Goal: Communication & Community: Share content

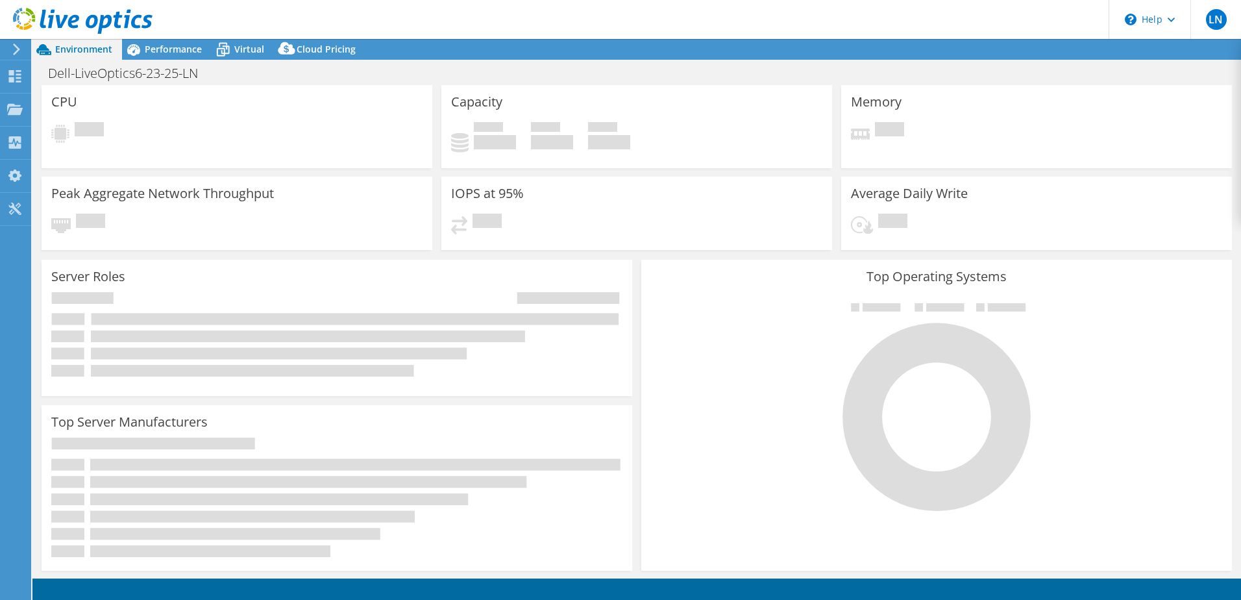
select select "USWest"
select select "USD"
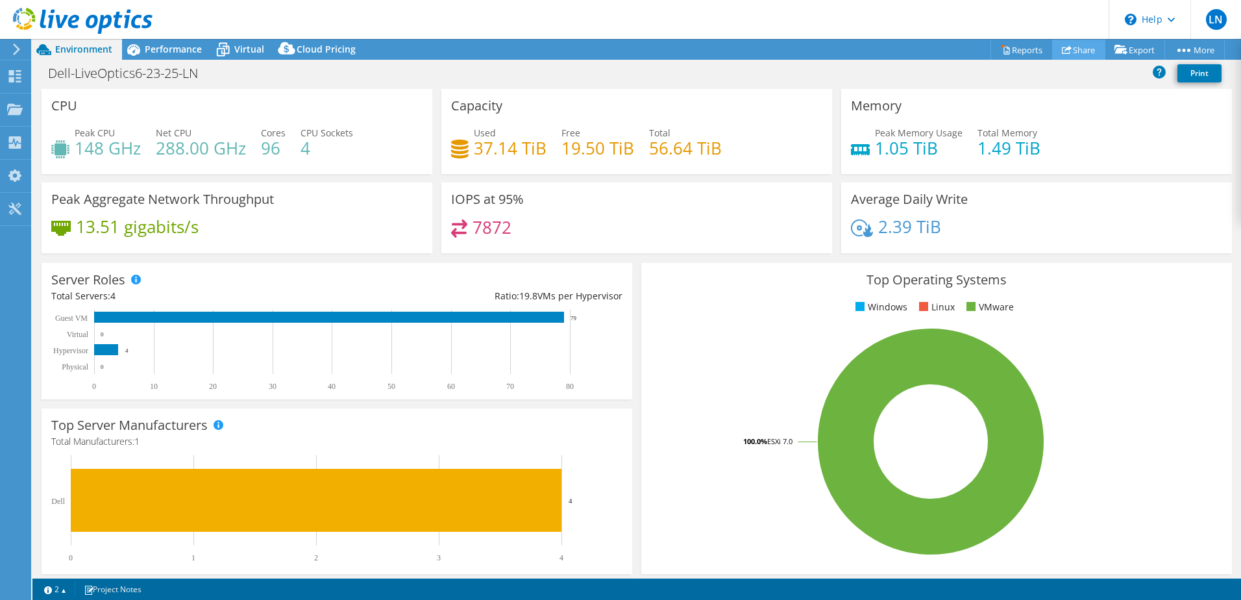
click at [1067, 49] on link "Share" at bounding box center [1078, 50] width 53 height 20
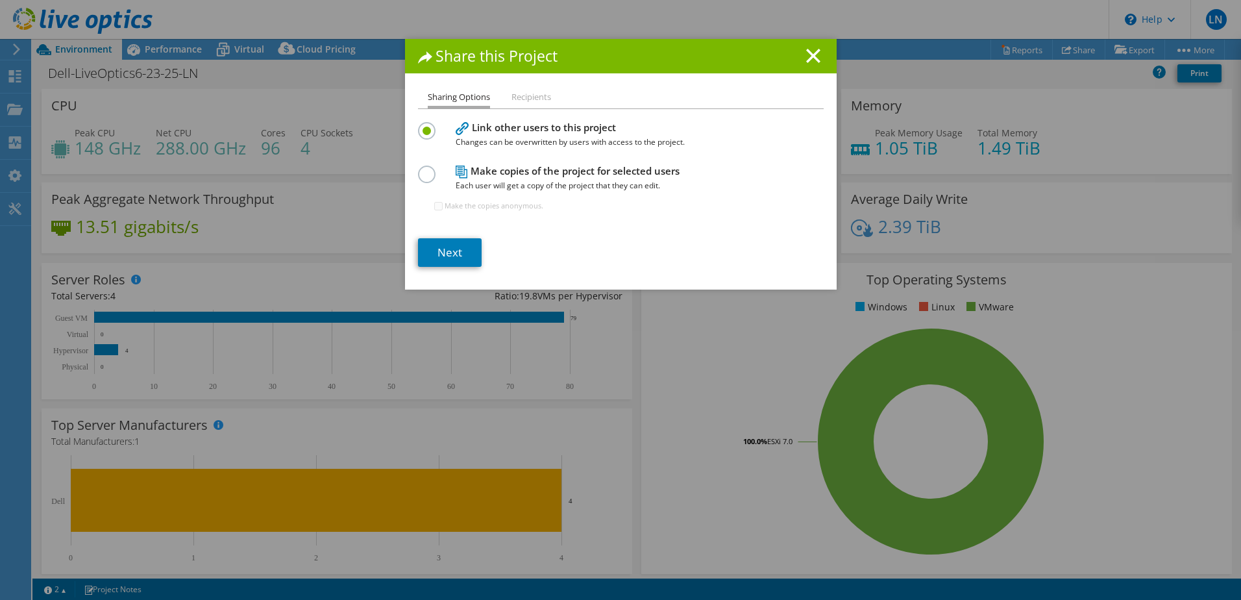
click at [422, 169] on label at bounding box center [429, 167] width 23 height 3
click at [0, 0] on input "radio" at bounding box center [0, 0] width 0 height 0
click at [446, 249] on link "Next" at bounding box center [450, 252] width 64 height 29
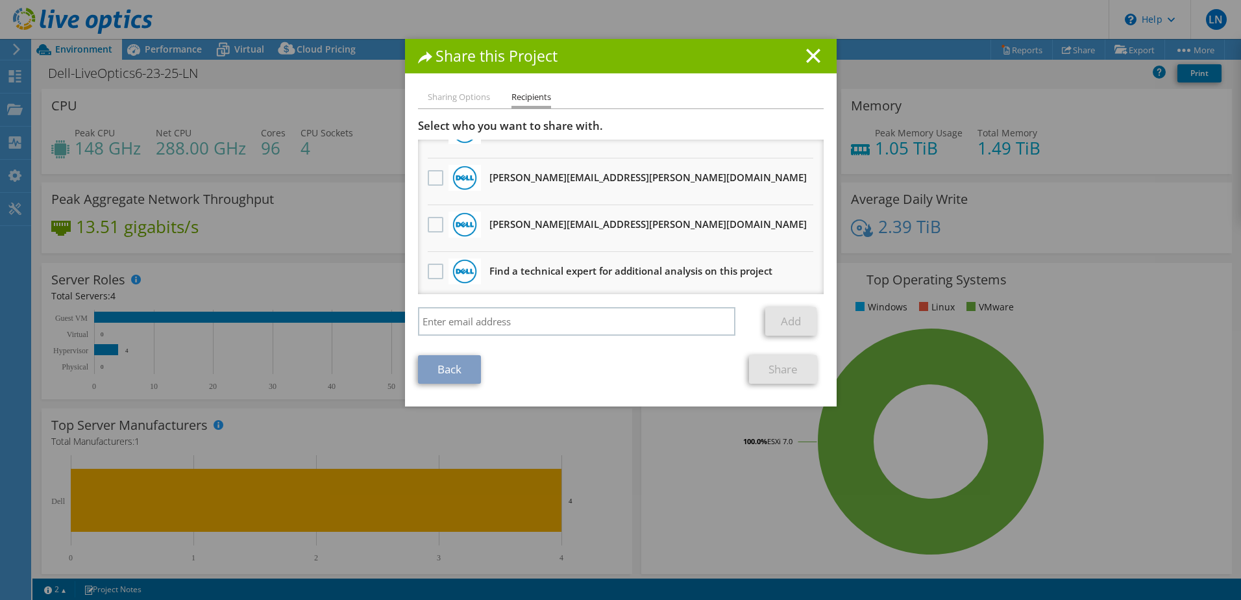
scroll to position [1061, 0]
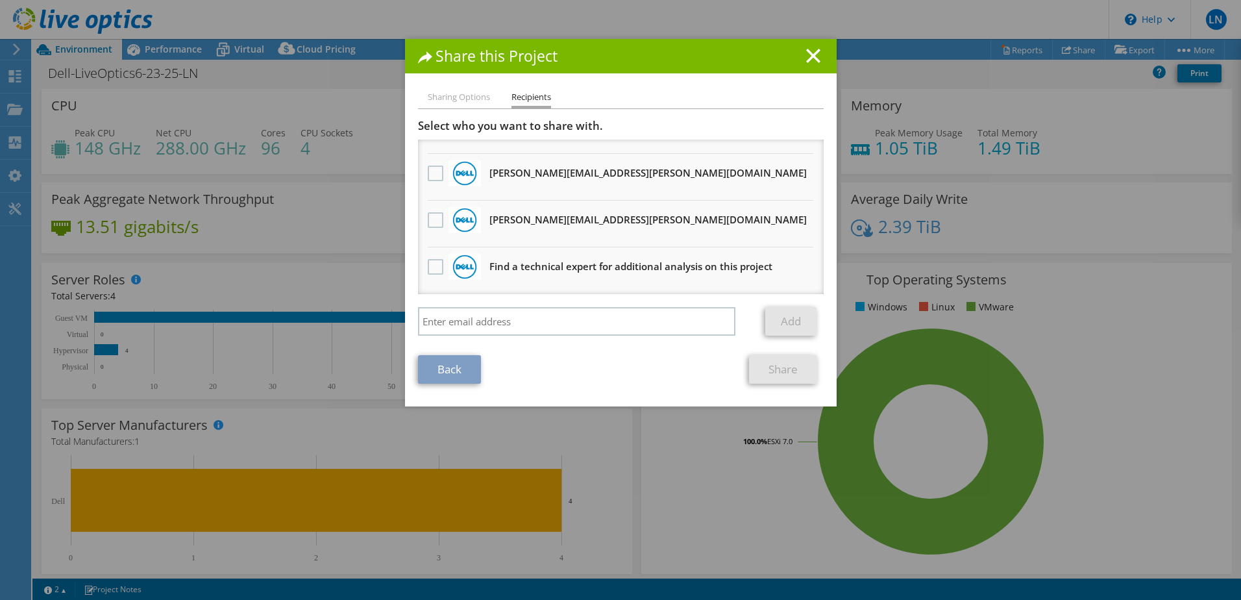
click at [810, 52] on icon at bounding box center [813, 56] width 14 height 14
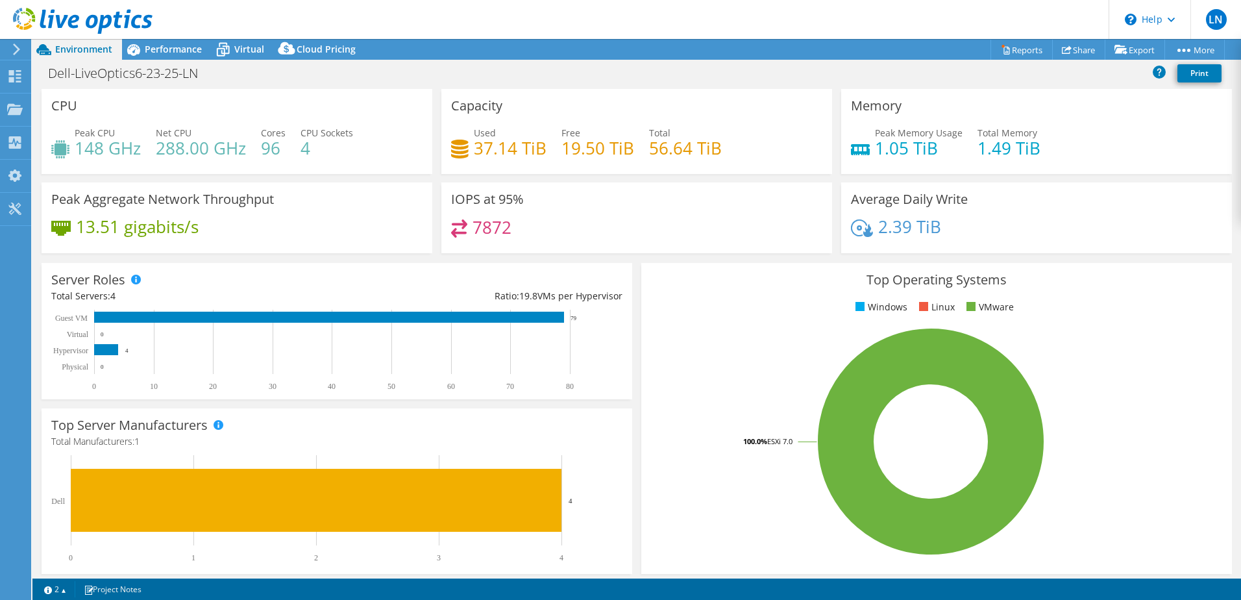
click at [32, 111] on div "LN End User Levi Novakovich lnovakovich@crowleyfleck.com CROWLEY LAW FIRM My Pr…" at bounding box center [620, 300] width 1241 height 600
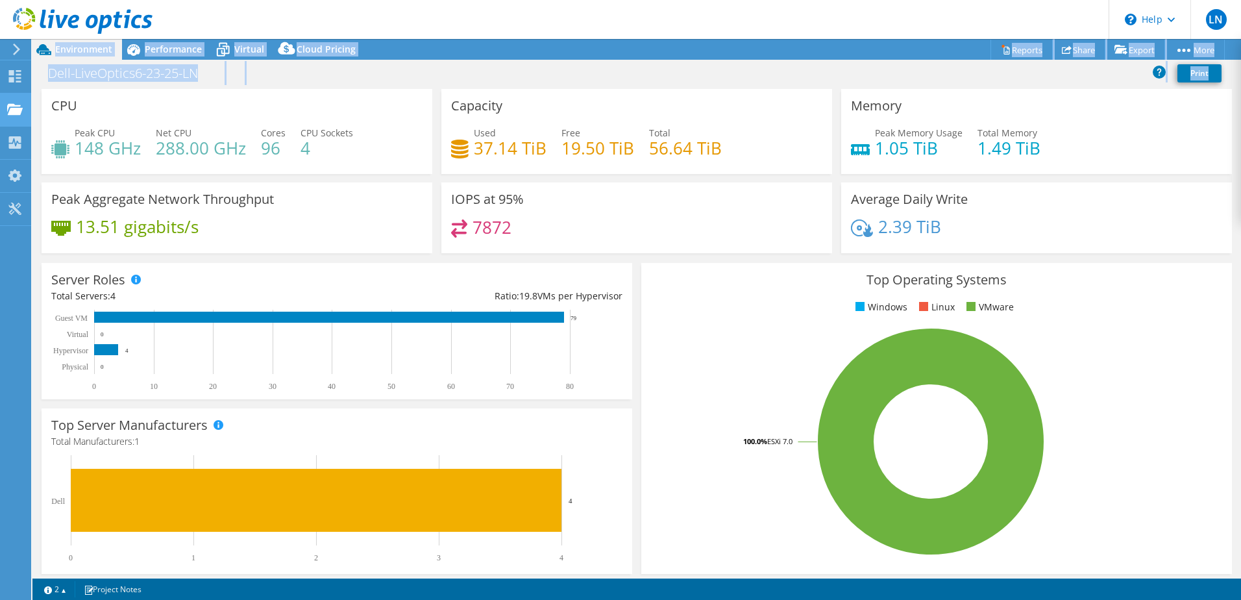
drag, startPoint x: 32, startPoint y: 111, endPoint x: 23, endPoint y: 112, distance: 8.5
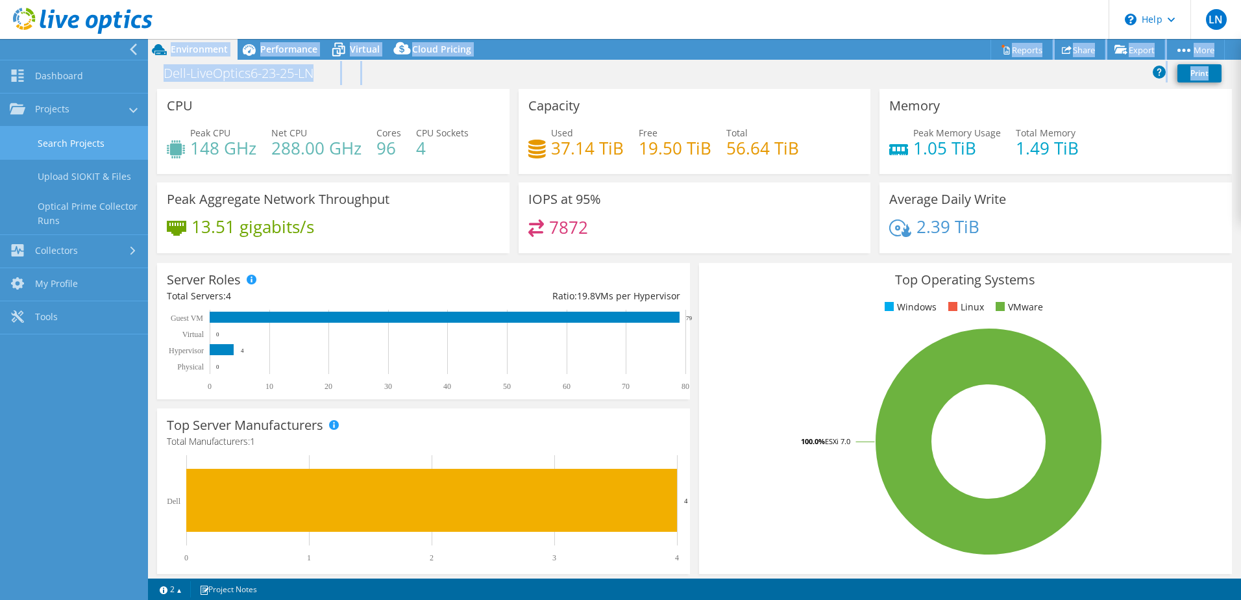
click at [89, 146] on link "Search Projects" at bounding box center [74, 143] width 148 height 33
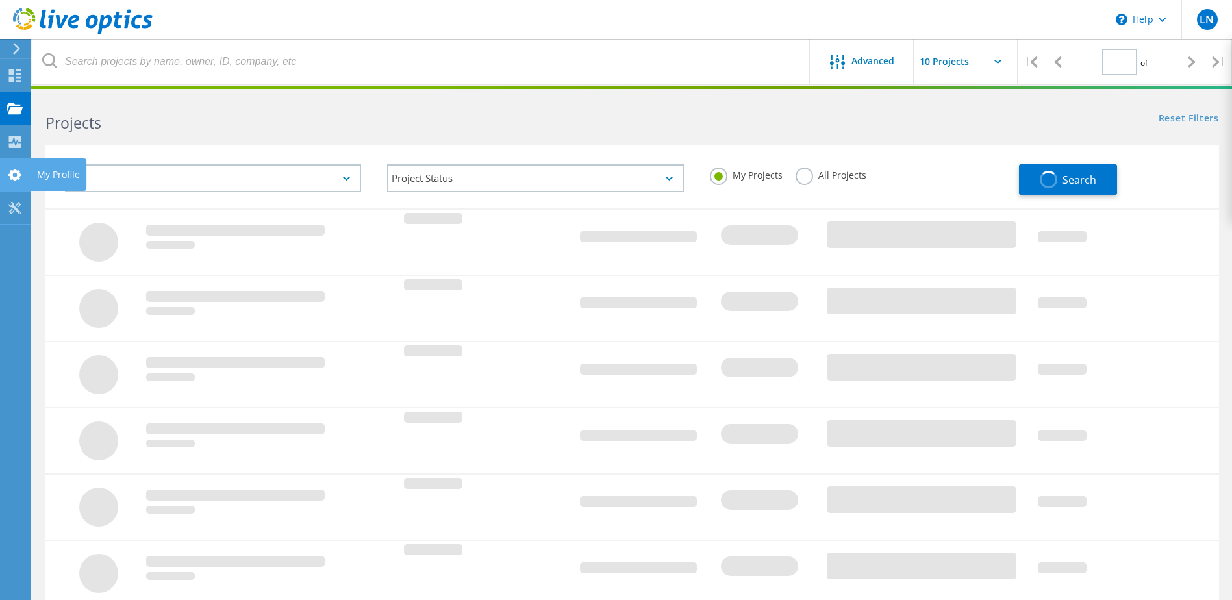
type input "1"
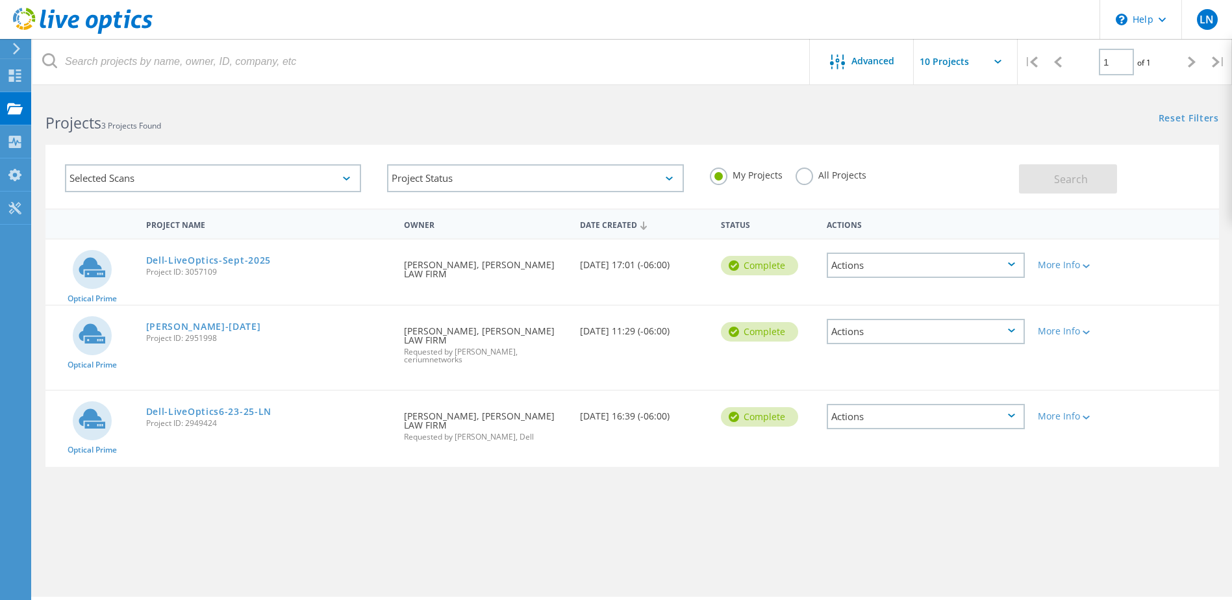
click at [998, 265] on div "Actions" at bounding box center [925, 265] width 198 height 25
click at [949, 268] on div "Share" at bounding box center [925, 276] width 195 height 20
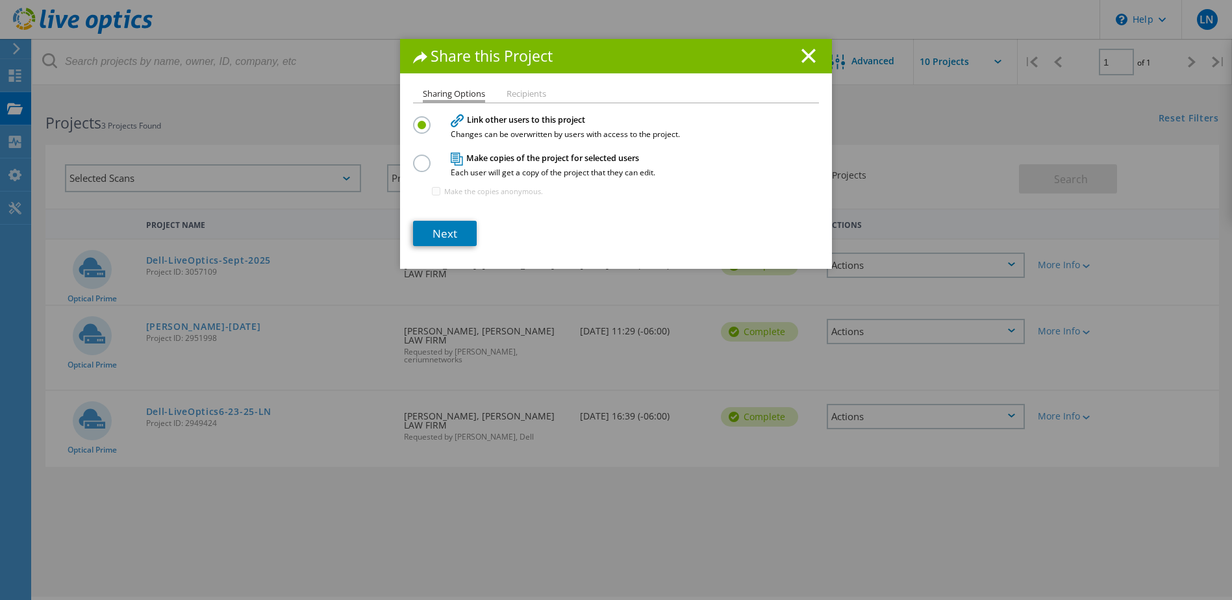
click at [414, 158] on label at bounding box center [424, 156] width 23 height 3
click at [0, 0] on input "radio" at bounding box center [0, 0] width 0 height 0
click at [447, 245] on link "Next" at bounding box center [445, 233] width 64 height 25
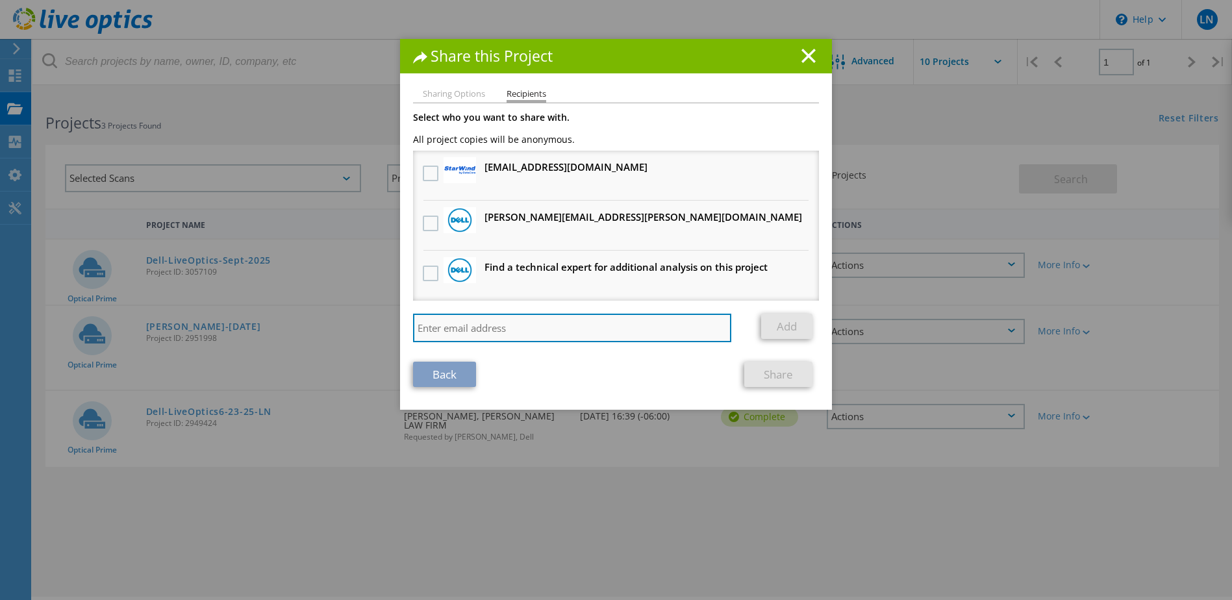
click at [467, 332] on input "search" at bounding box center [572, 328] width 318 height 29
type input "[EMAIL_ADDRESS][DOMAIN_NAME]"
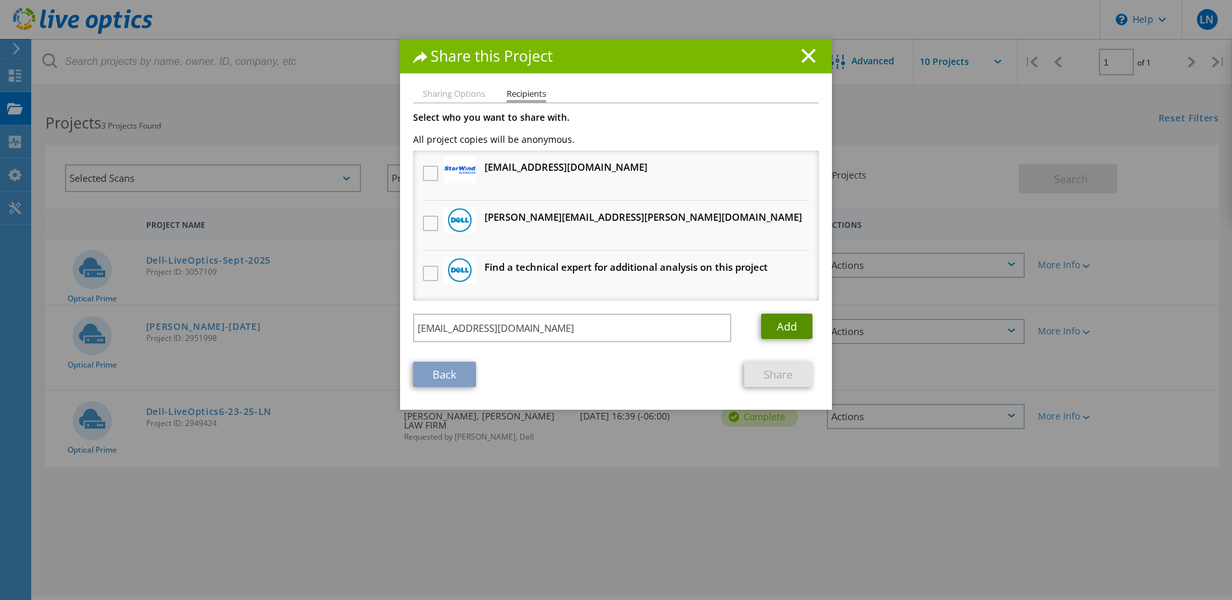
click at [779, 330] on link "Add" at bounding box center [786, 326] width 51 height 25
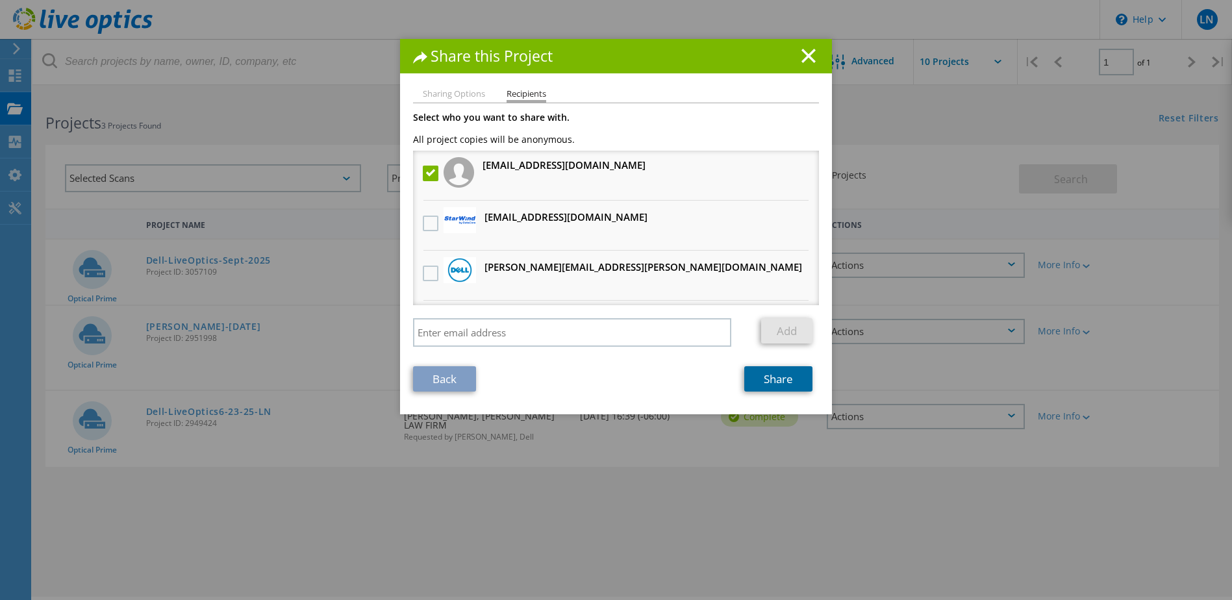
click at [786, 382] on link "Share" at bounding box center [778, 378] width 68 height 25
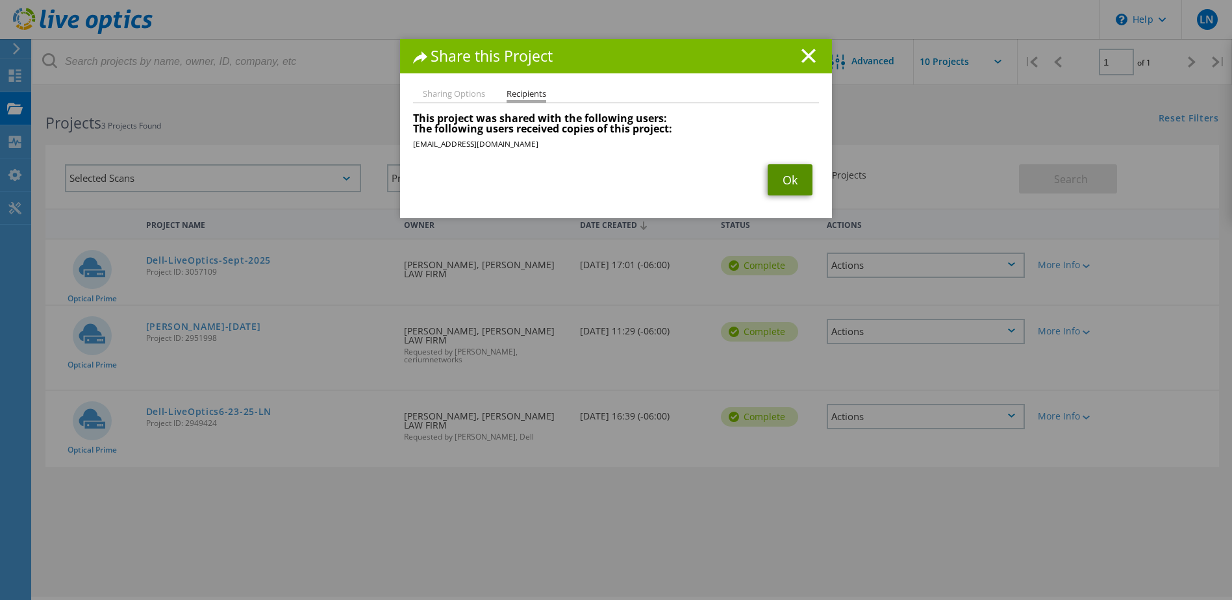
click at [777, 179] on link "Ok" at bounding box center [789, 179] width 45 height 31
